Goal: Navigation & Orientation: Understand site structure

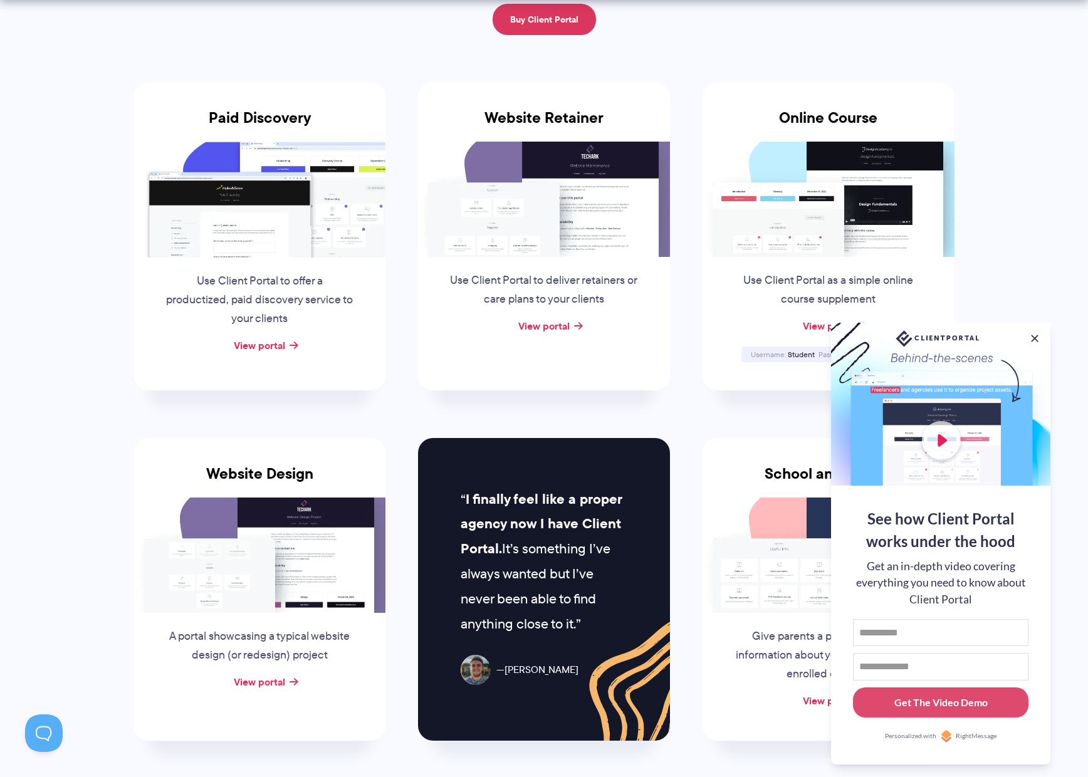
scroll to position [275, 0]
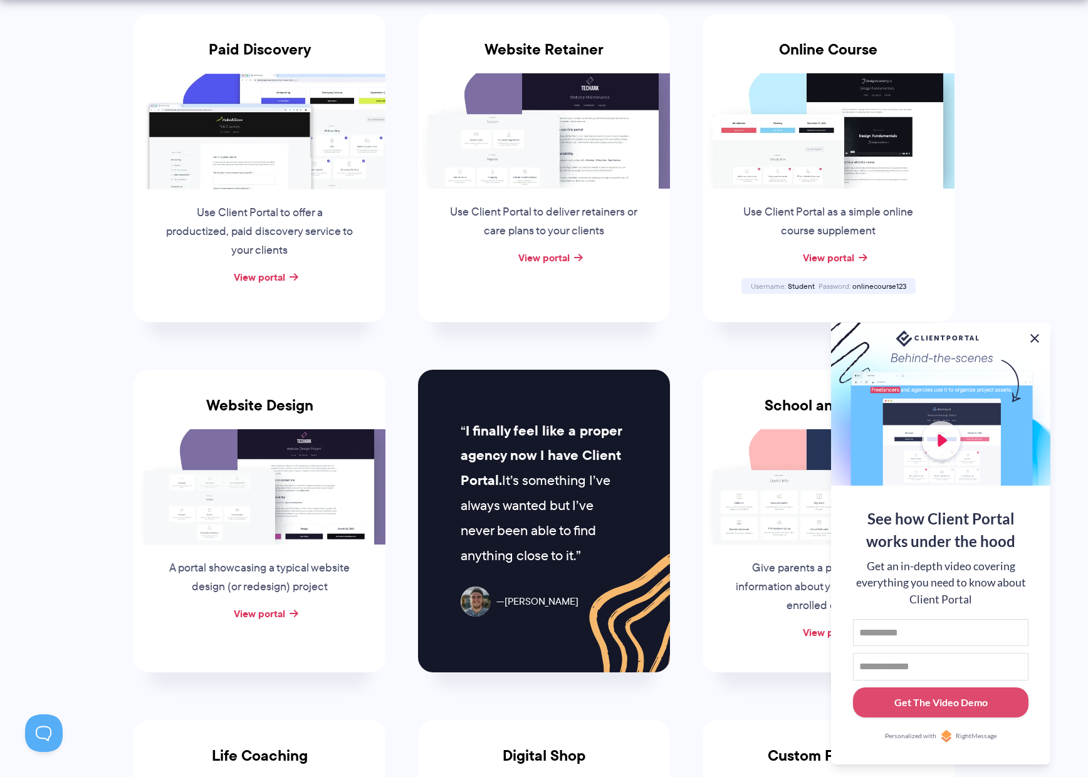
click at [1036, 335] on button at bounding box center [1034, 338] width 15 height 15
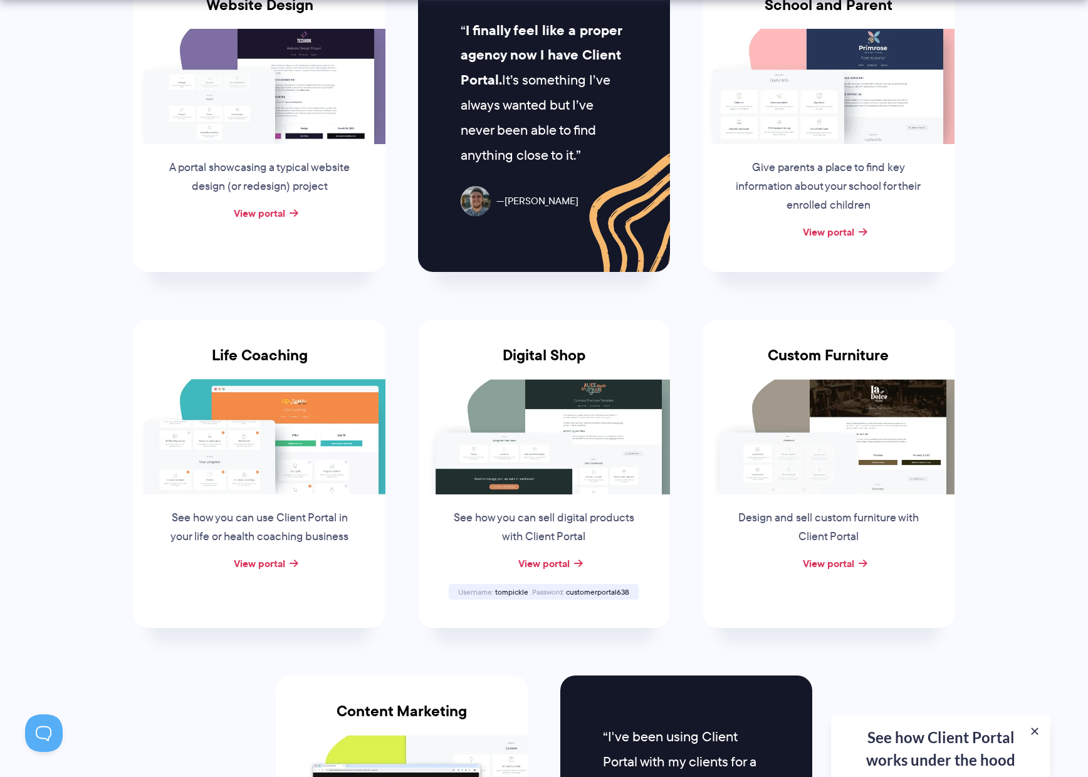
scroll to position [681, 0]
